Goal: Task Accomplishment & Management: Manage account settings

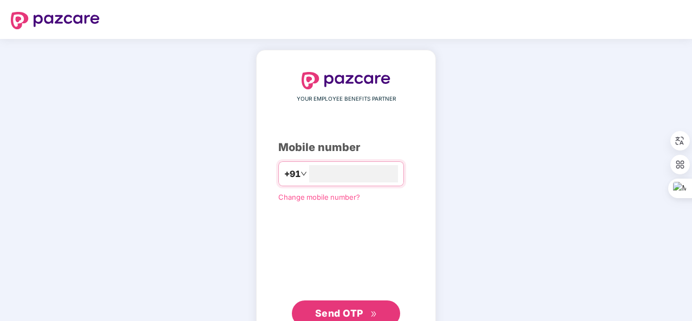
type input "**********"
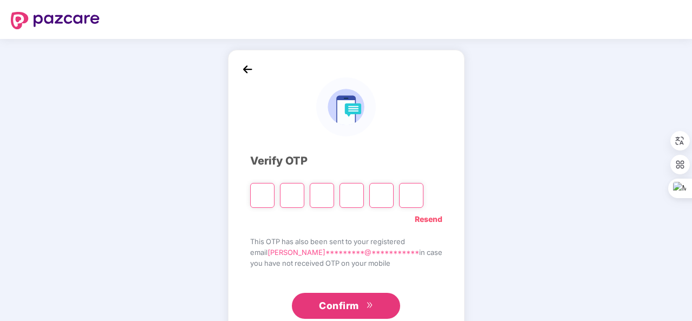
type input "*"
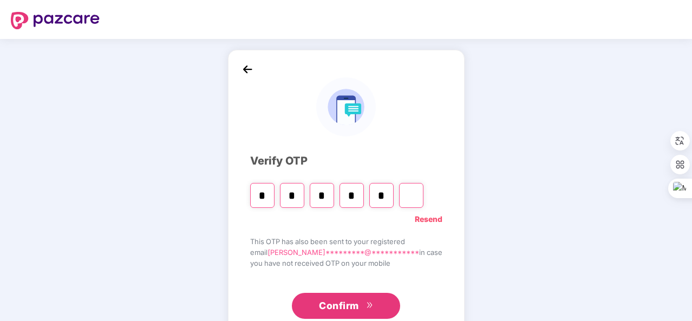
type input "*"
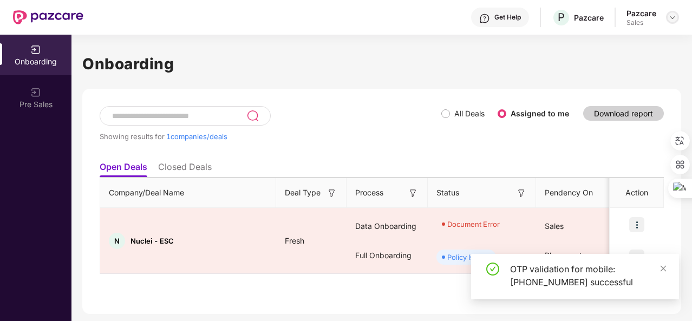
click at [671, 19] on img at bounding box center [672, 17] width 9 height 9
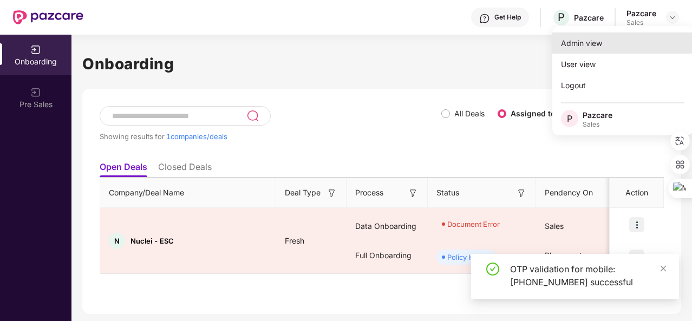
click at [654, 47] on div "Admin view" at bounding box center [622, 42] width 141 height 21
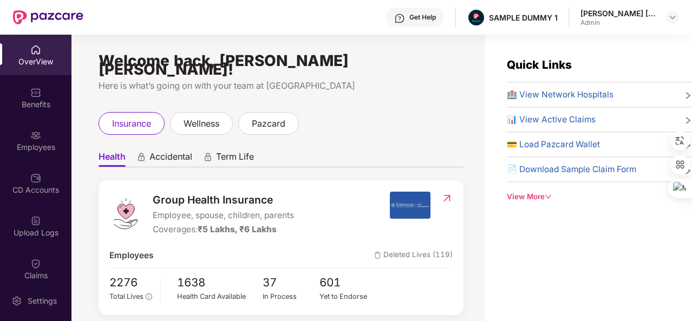
click at [538, 199] on div "View More" at bounding box center [599, 196] width 185 height 11
